Goal: Check status: Check status

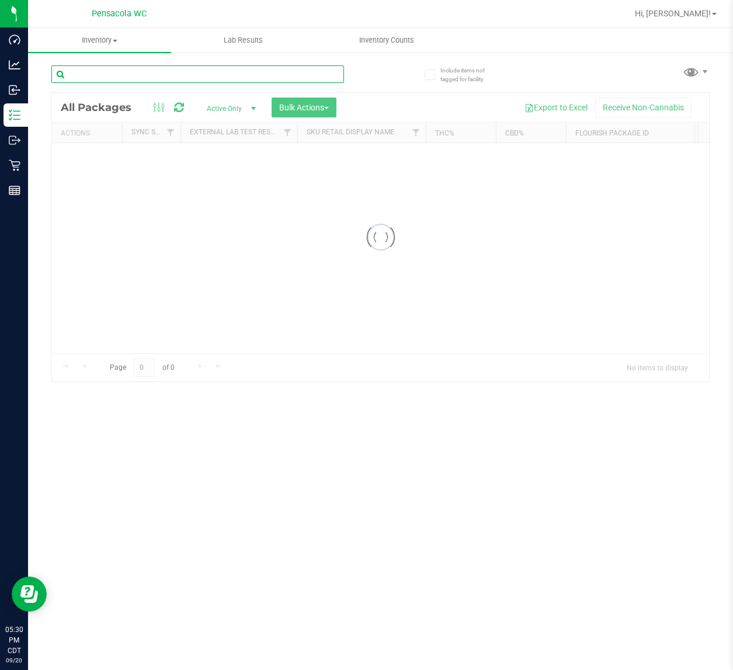
click at [226, 76] on input "text" at bounding box center [197, 74] width 293 height 18
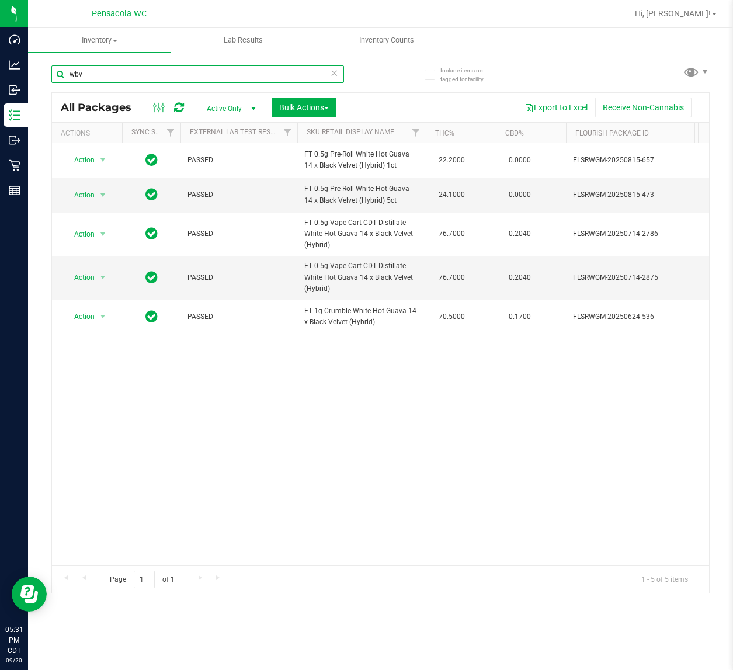
type input "wbv"
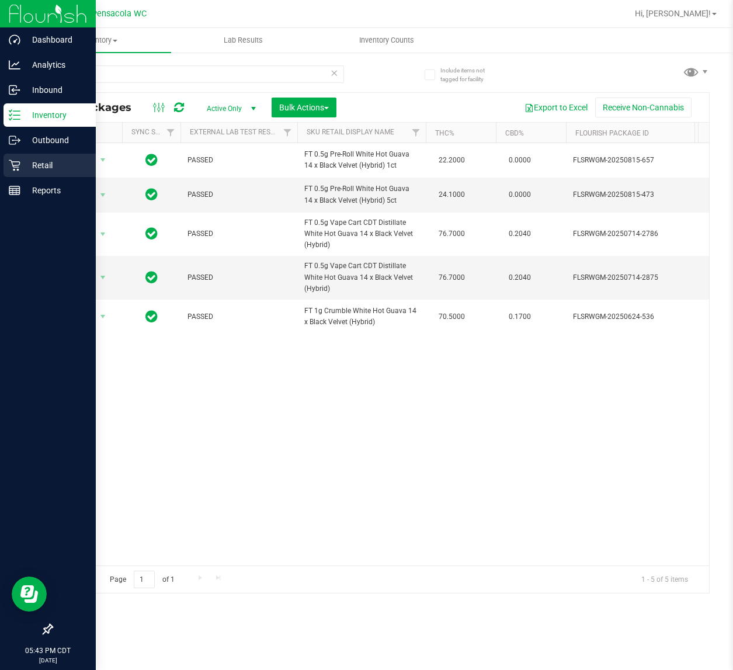
click at [15, 165] on icon at bounding box center [14, 165] width 11 height 11
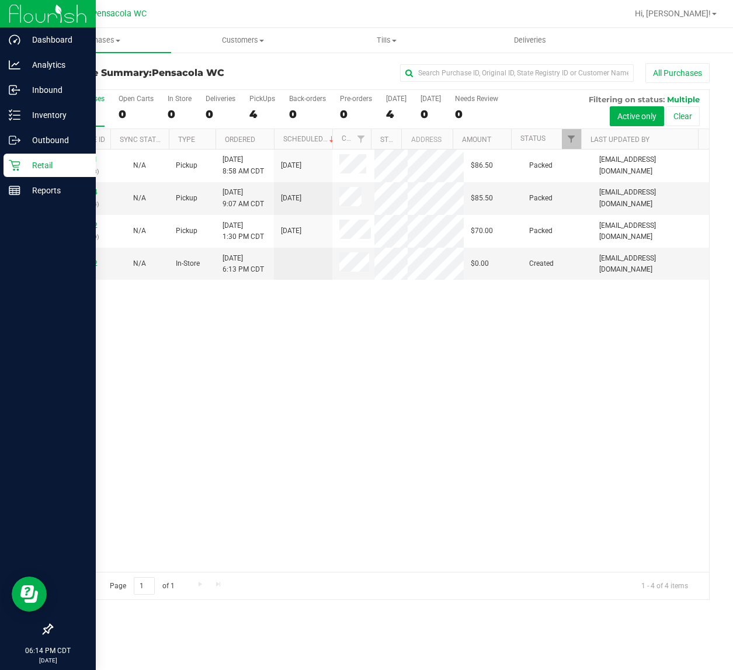
click at [282, 429] on div "11977891 (325975403) N/A Pickup [DATE] 8:58 AM CDT 9/20/2025 $86.50 Packed [EMA…" at bounding box center [380, 361] width 657 height 422
